Goal: Navigation & Orientation: Find specific page/section

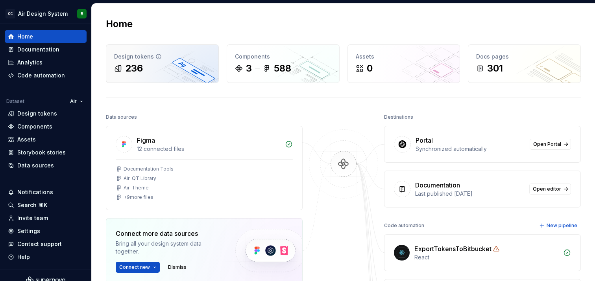
click at [184, 63] on div "236" at bounding box center [162, 68] width 96 height 13
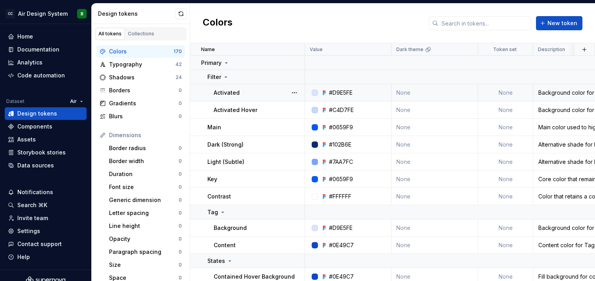
scroll to position [0, 0]
click at [295, 62] on button "button" at bounding box center [294, 62] width 11 height 11
click at [281, 34] on html "CC Air Design System B Home Documentation Analytics Code automation Dataset Air…" at bounding box center [297, 140] width 595 height 281
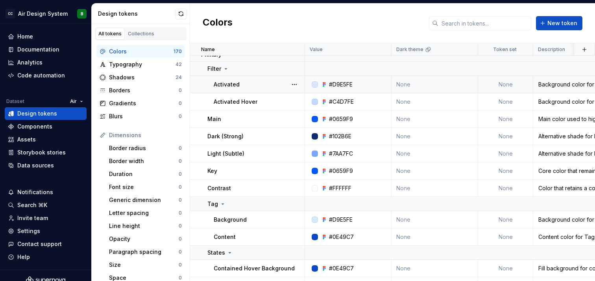
scroll to position [0, 0]
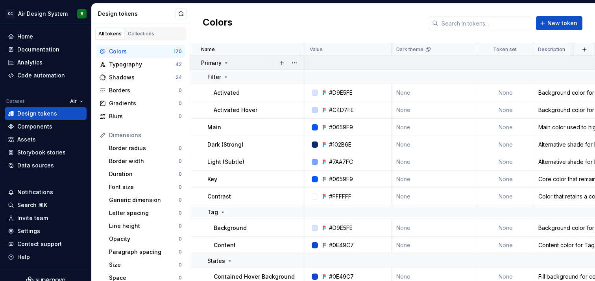
click at [227, 63] on icon at bounding box center [226, 63] width 6 height 6
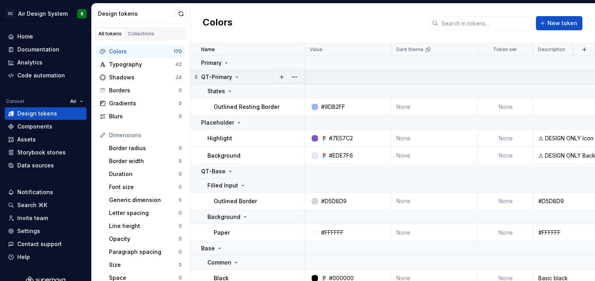
click at [235, 76] on icon at bounding box center [237, 77] width 6 height 6
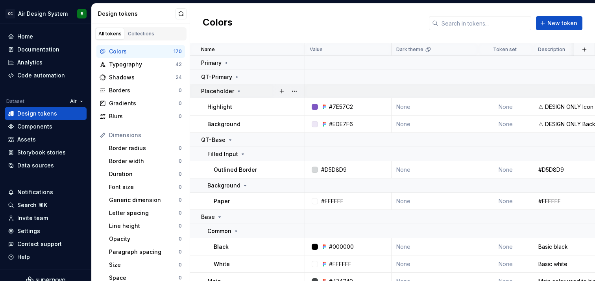
click at [236, 89] on icon at bounding box center [239, 91] width 6 height 6
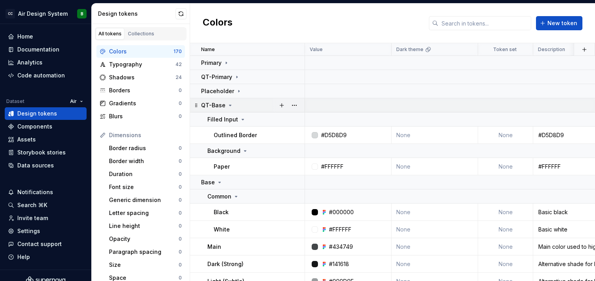
click at [228, 104] on icon at bounding box center [230, 105] width 6 height 6
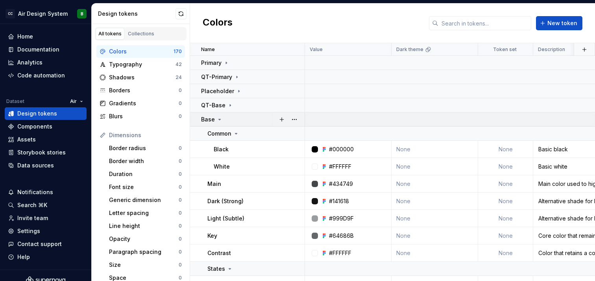
click at [219, 118] on icon at bounding box center [219, 119] width 6 height 6
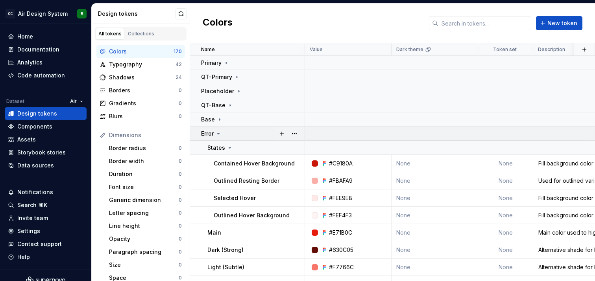
click at [219, 133] on icon at bounding box center [218, 134] width 6 height 6
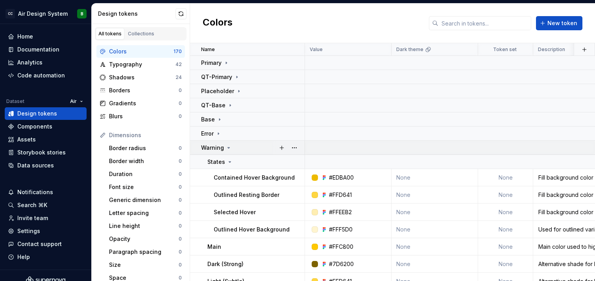
click at [228, 148] on icon at bounding box center [229, 148] width 2 height 1
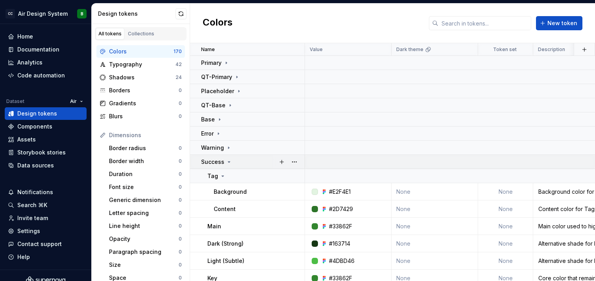
click at [229, 162] on icon at bounding box center [229, 162] width 2 height 1
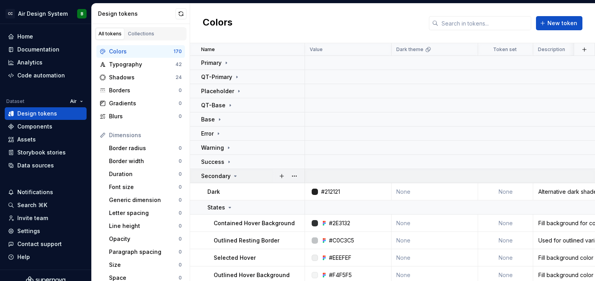
click at [232, 173] on icon at bounding box center [235, 176] width 6 height 6
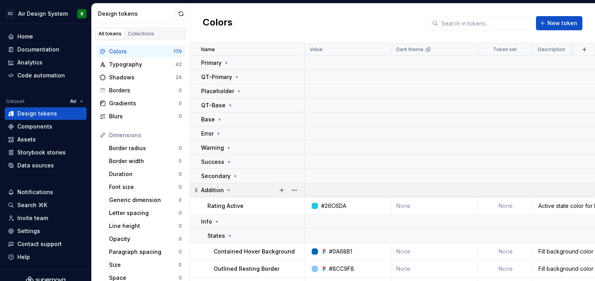
click at [226, 188] on icon at bounding box center [228, 190] width 6 height 6
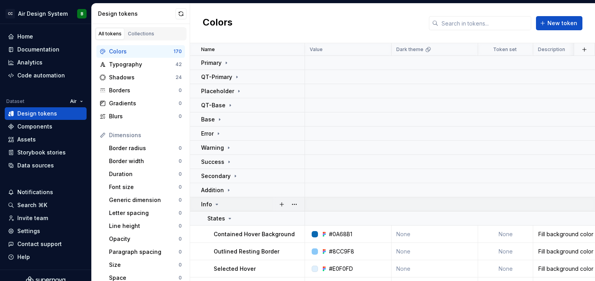
click at [215, 203] on icon at bounding box center [217, 204] width 6 height 6
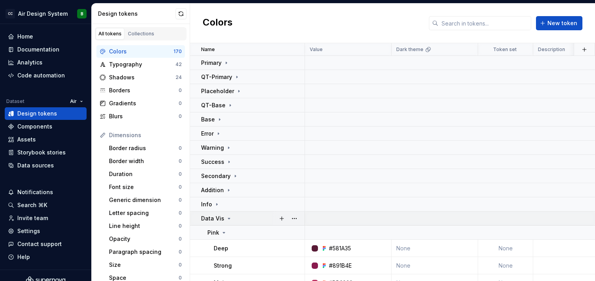
click at [227, 217] on icon at bounding box center [229, 219] width 6 height 6
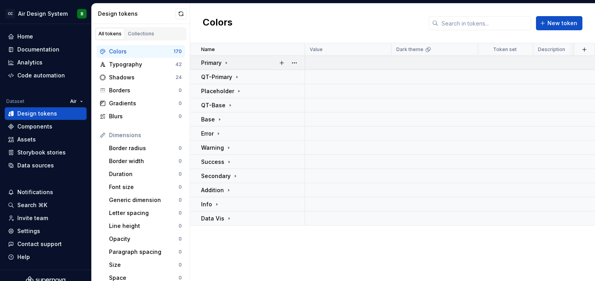
click at [226, 63] on icon at bounding box center [226, 63] width 1 height 2
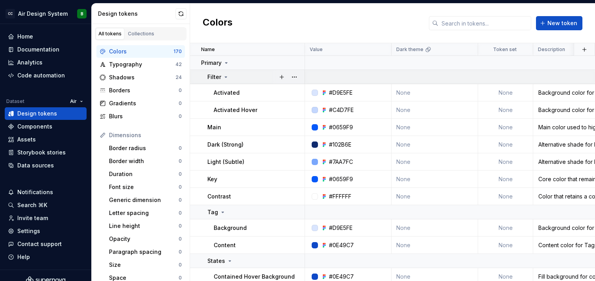
click at [225, 76] on icon at bounding box center [226, 77] width 6 height 6
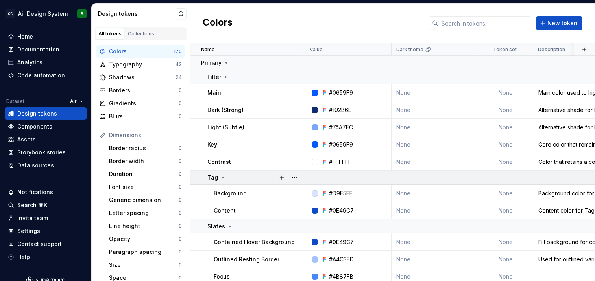
click at [222, 177] on icon at bounding box center [223, 177] width 2 height 1
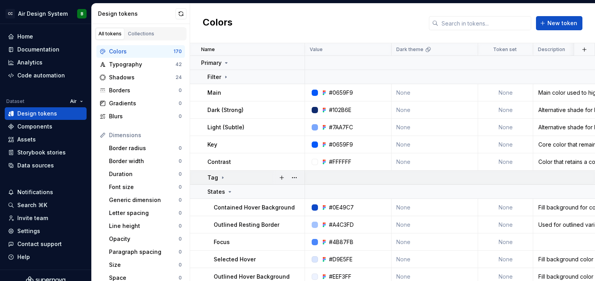
click at [222, 177] on icon at bounding box center [222, 178] width 1 height 2
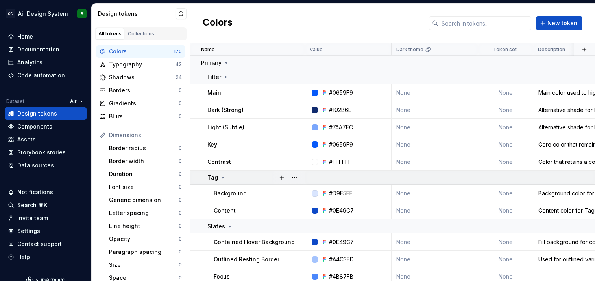
click at [222, 177] on icon at bounding box center [223, 177] width 2 height 1
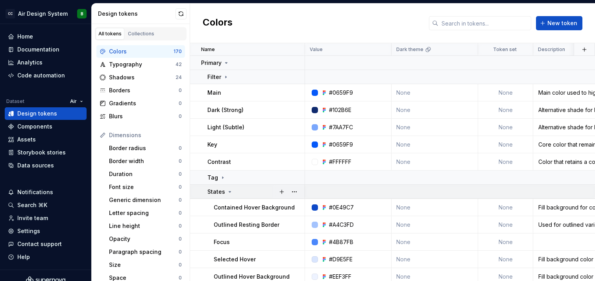
click at [227, 190] on icon at bounding box center [230, 192] width 6 height 6
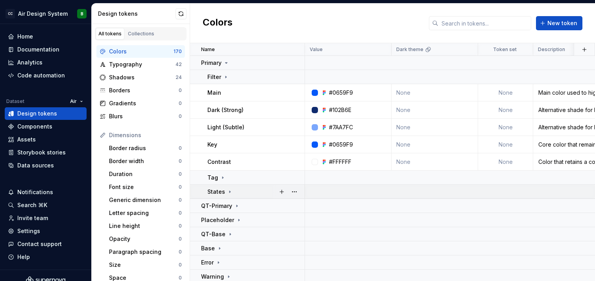
click at [229, 192] on icon at bounding box center [229, 192] width 1 height 2
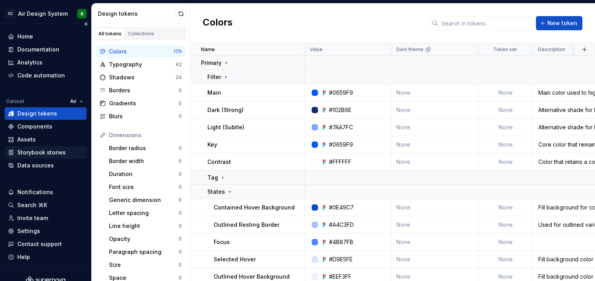
click at [46, 151] on div "Storybook stories" at bounding box center [41, 153] width 48 height 8
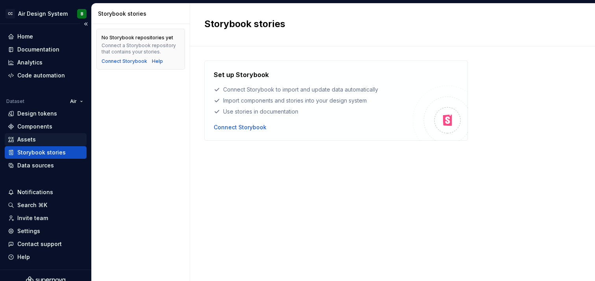
click at [42, 139] on div "Assets" at bounding box center [46, 140] width 76 height 8
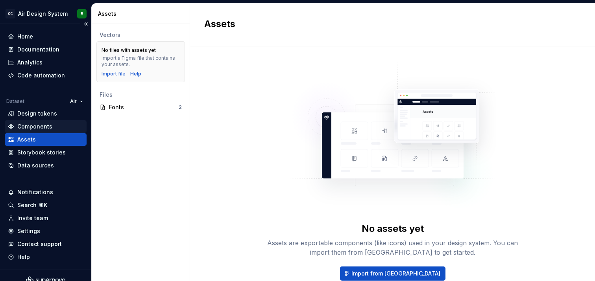
click at [44, 124] on div "Components" at bounding box center [34, 127] width 35 height 8
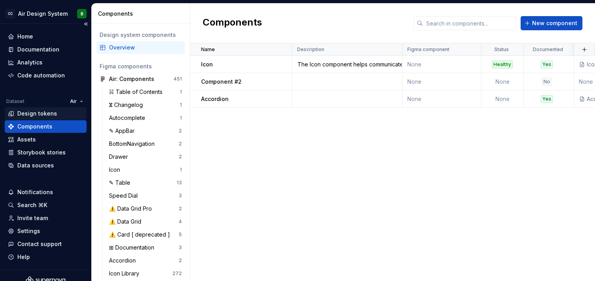
click at [49, 114] on div "Design tokens" at bounding box center [37, 114] width 40 height 8
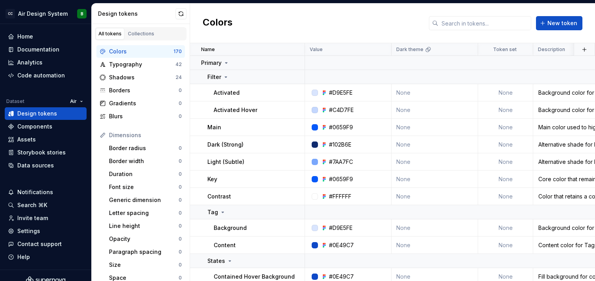
click at [144, 50] on div "Colors" at bounding box center [141, 52] width 65 height 8
click at [145, 33] on div "Collections" at bounding box center [141, 34] width 26 height 6
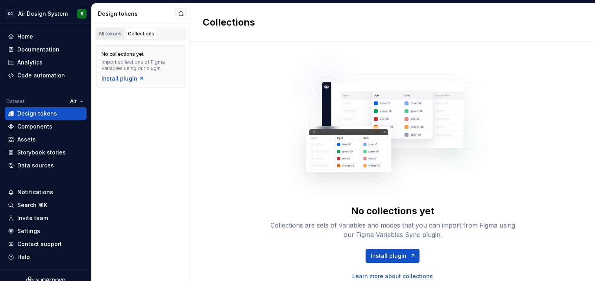
click at [109, 30] on link "All tokens" at bounding box center [110, 34] width 29 height 12
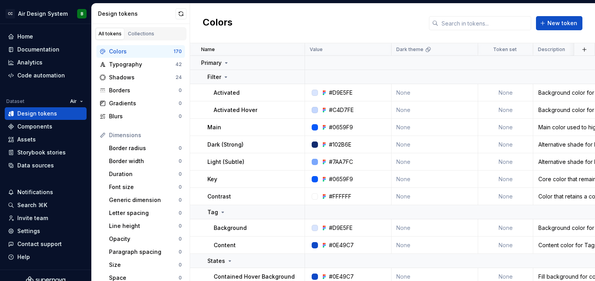
click at [132, 50] on div "Colors" at bounding box center [141, 52] width 65 height 8
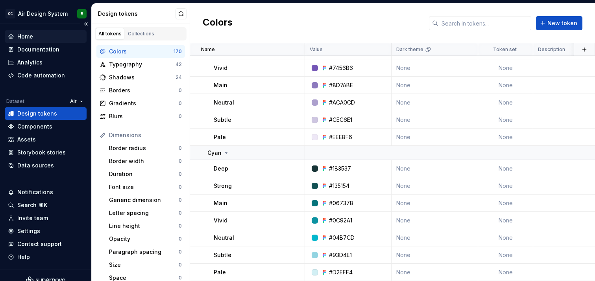
click at [35, 39] on div "Home" at bounding box center [46, 37] width 76 height 8
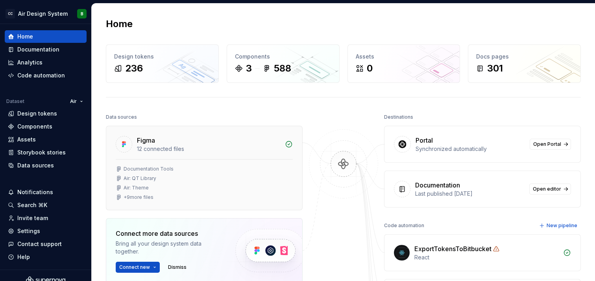
click at [145, 199] on div "+ 9 more files" at bounding box center [139, 197] width 30 height 6
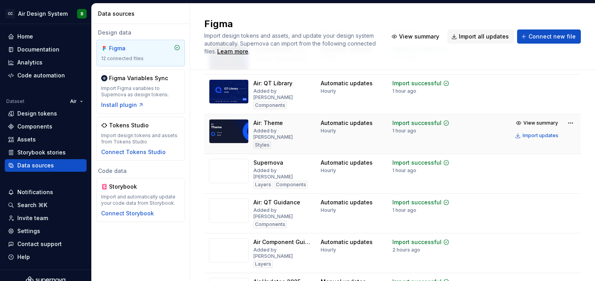
scroll to position [50, 0]
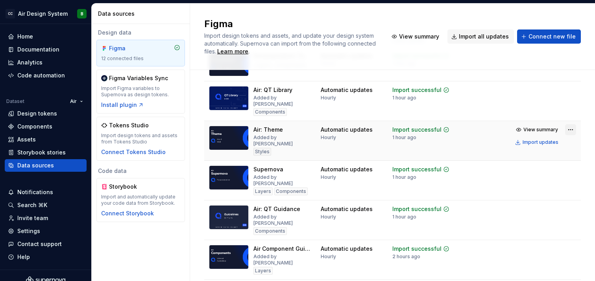
click at [572, 123] on html "CC Air Design System B Home Documentation Analytics Code automation Dataset Air…" at bounding box center [297, 140] width 595 height 281
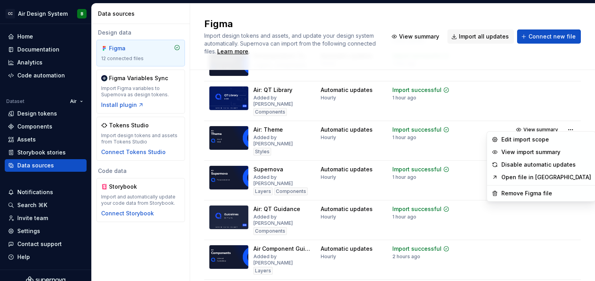
click at [532, 176] on link "Open file in [GEOGRAPHIC_DATA]" at bounding box center [546, 177] width 90 height 8
